Goal: Information Seeking & Learning: Learn about a topic

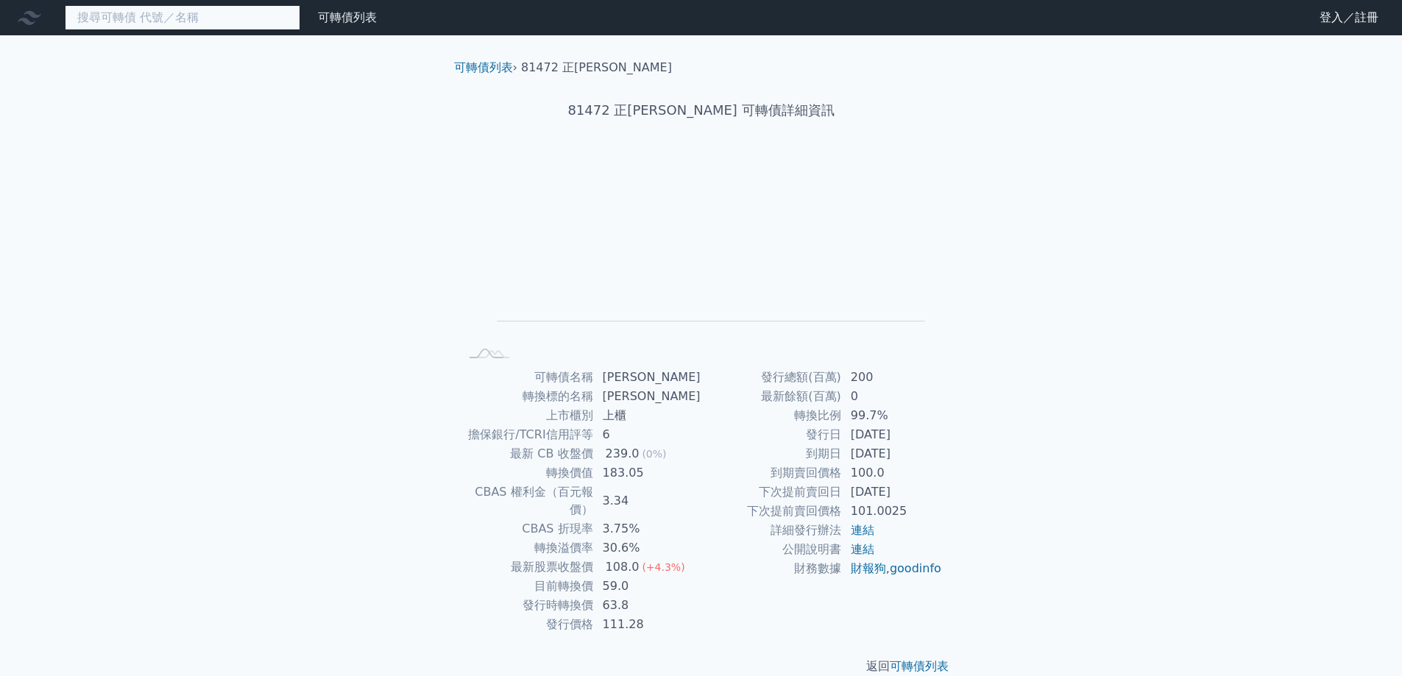
click at [229, 29] on input at bounding box center [183, 17] width 236 height 25
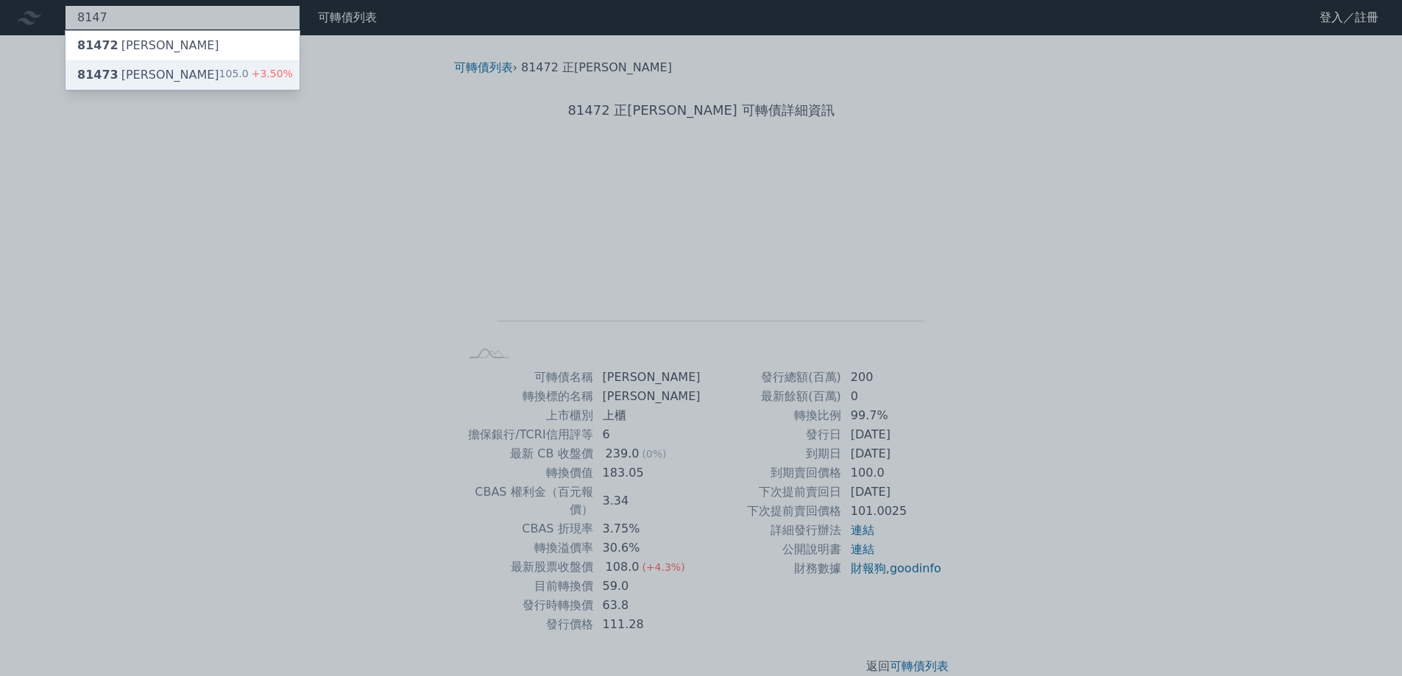
type input "8147"
click at [225, 68] on div "105.0 +3.50%" at bounding box center [256, 75] width 74 height 18
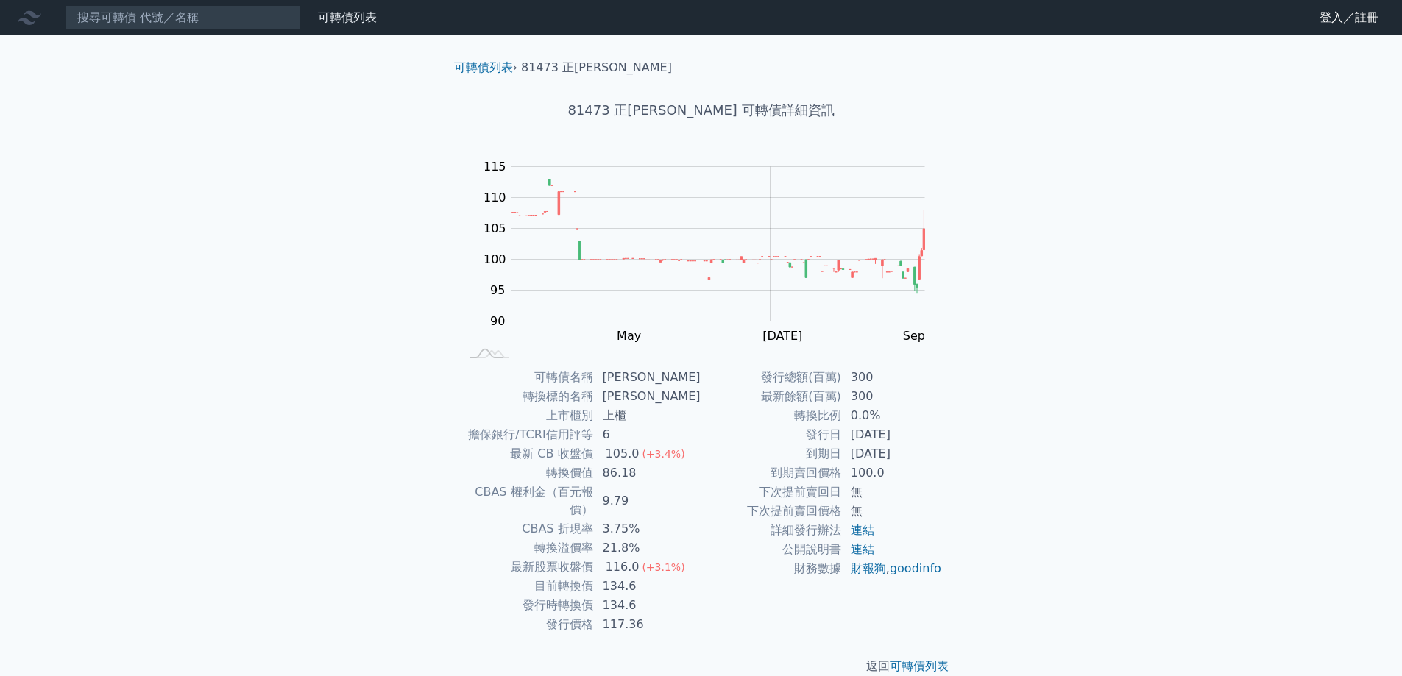
click at [859, 417] on td "0.0%" at bounding box center [892, 415] width 101 height 19
click at [858, 417] on td "0.0%" at bounding box center [892, 415] width 101 height 19
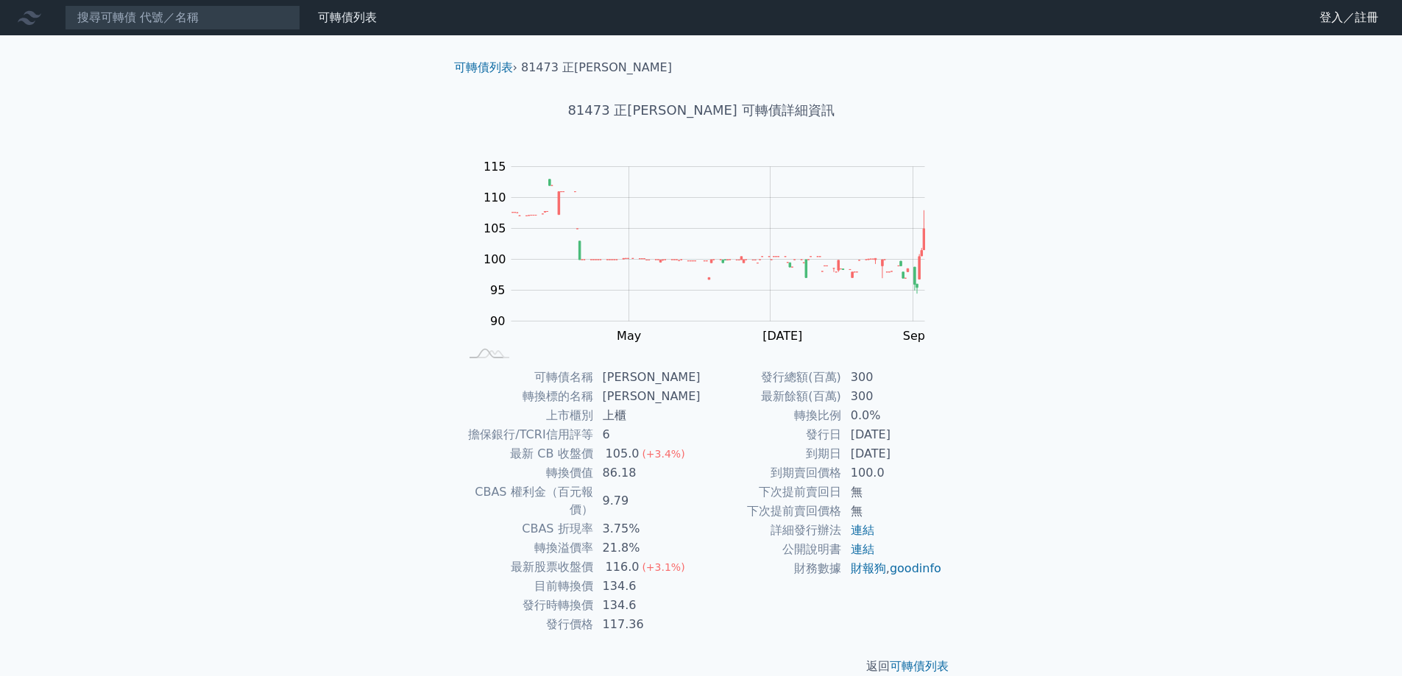
click at [875, 453] on td "[DATE]" at bounding box center [892, 454] width 101 height 19
click at [213, 428] on div "可轉債列表 財務數據 可轉債列表 財務數據 登入／註冊 登入／註冊 可轉債列表 › 81473 正[PERSON_NAME] 81473 正淩三 可轉債詳細資…" at bounding box center [701, 349] width 1402 height 699
click at [634, 596] on td "134.6" at bounding box center [647, 605] width 107 height 19
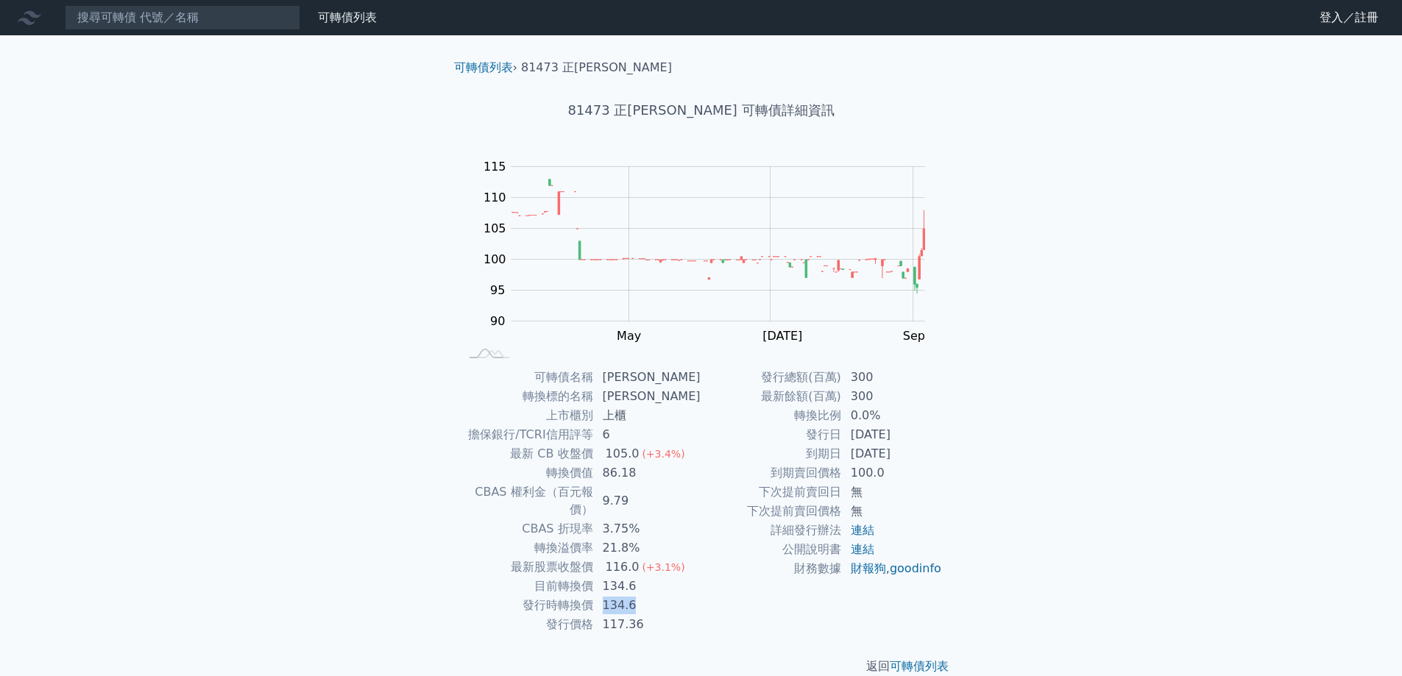
click at [634, 596] on td "134.6" at bounding box center [647, 605] width 107 height 19
click at [367, 500] on div "可轉債列表 財務數據 可轉債列表 財務數據 登入／註冊 登入／註冊 可轉債列表 › 81473 正[PERSON_NAME] 81473 正淩三 可轉債詳細資…" at bounding box center [701, 349] width 1402 height 699
drag, startPoint x: 620, startPoint y: 553, endPoint x: 654, endPoint y: 556, distance: 34.8
click at [654, 558] on td "116.0 (+3.1%)" at bounding box center [647, 567] width 107 height 19
drag, startPoint x: 633, startPoint y: 606, endPoint x: 607, endPoint y: 604, distance: 25.9
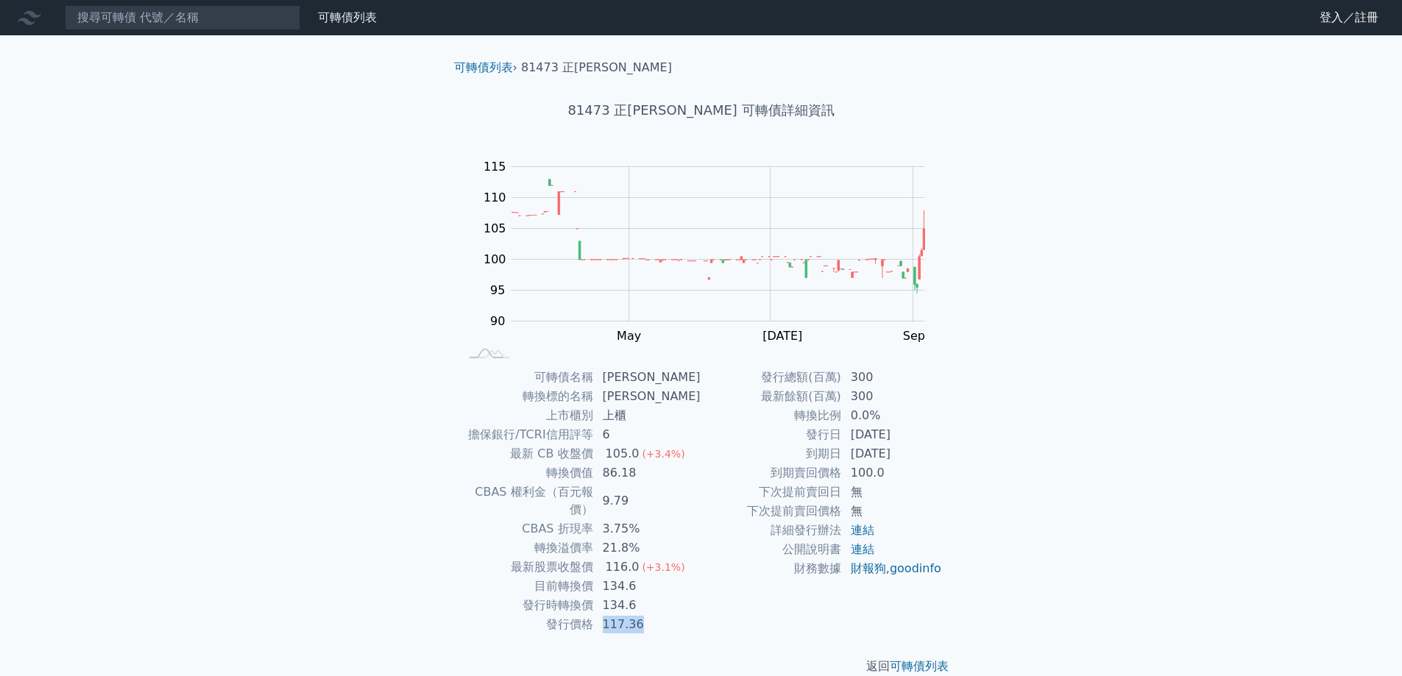
click at [607, 615] on td "117.36" at bounding box center [647, 624] width 107 height 19
drag, startPoint x: 614, startPoint y: 551, endPoint x: 643, endPoint y: 549, distance: 29.5
click at [642, 559] on div "116.0" at bounding box center [623, 568] width 40 height 18
drag, startPoint x: 623, startPoint y: 585, endPoint x: 608, endPoint y: 584, distance: 15.5
click at [609, 596] on td "134.6" at bounding box center [647, 605] width 107 height 19
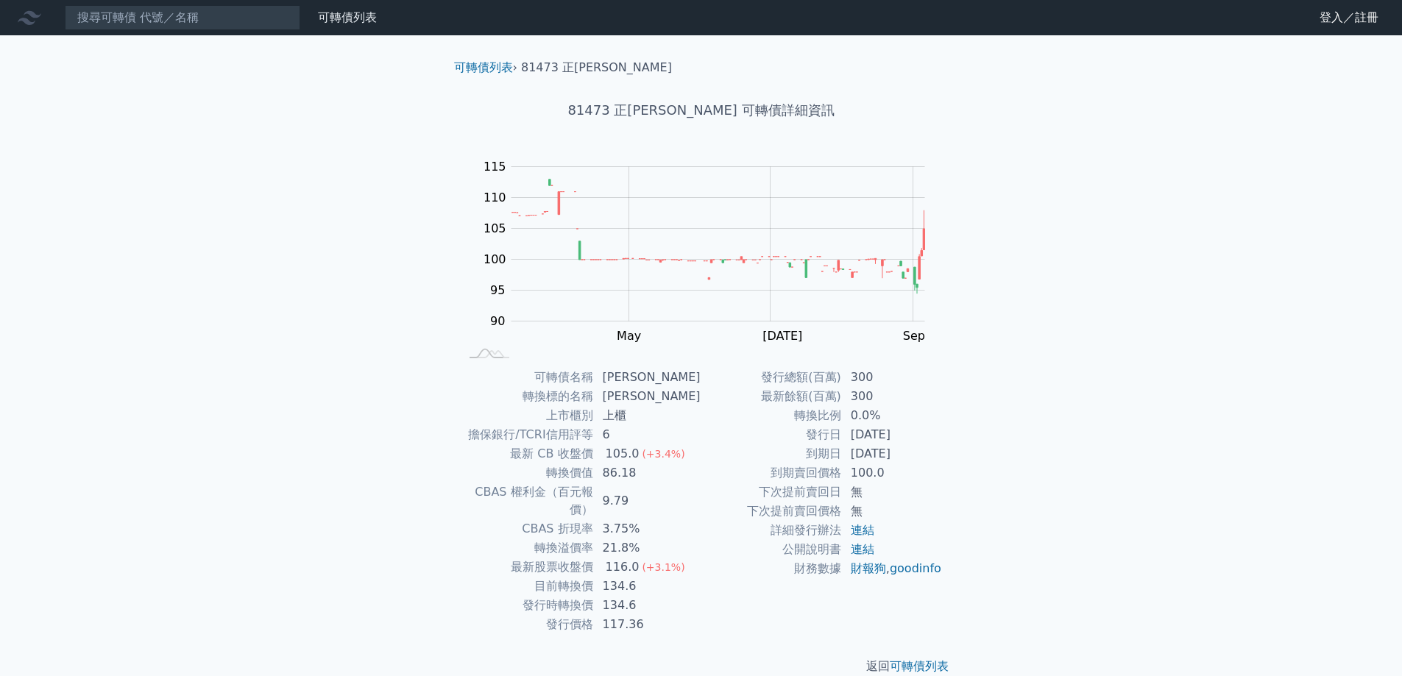
click at [420, 557] on div "可轉債列表 › 81473 正[PERSON_NAME] 81473 正淩三 可轉債詳細資訊 Zoom Out 100 80 85 90 95 100 105…" at bounding box center [701, 367] width 565 height 664
